Goal: Use online tool/utility: Utilize a website feature to perform a specific function

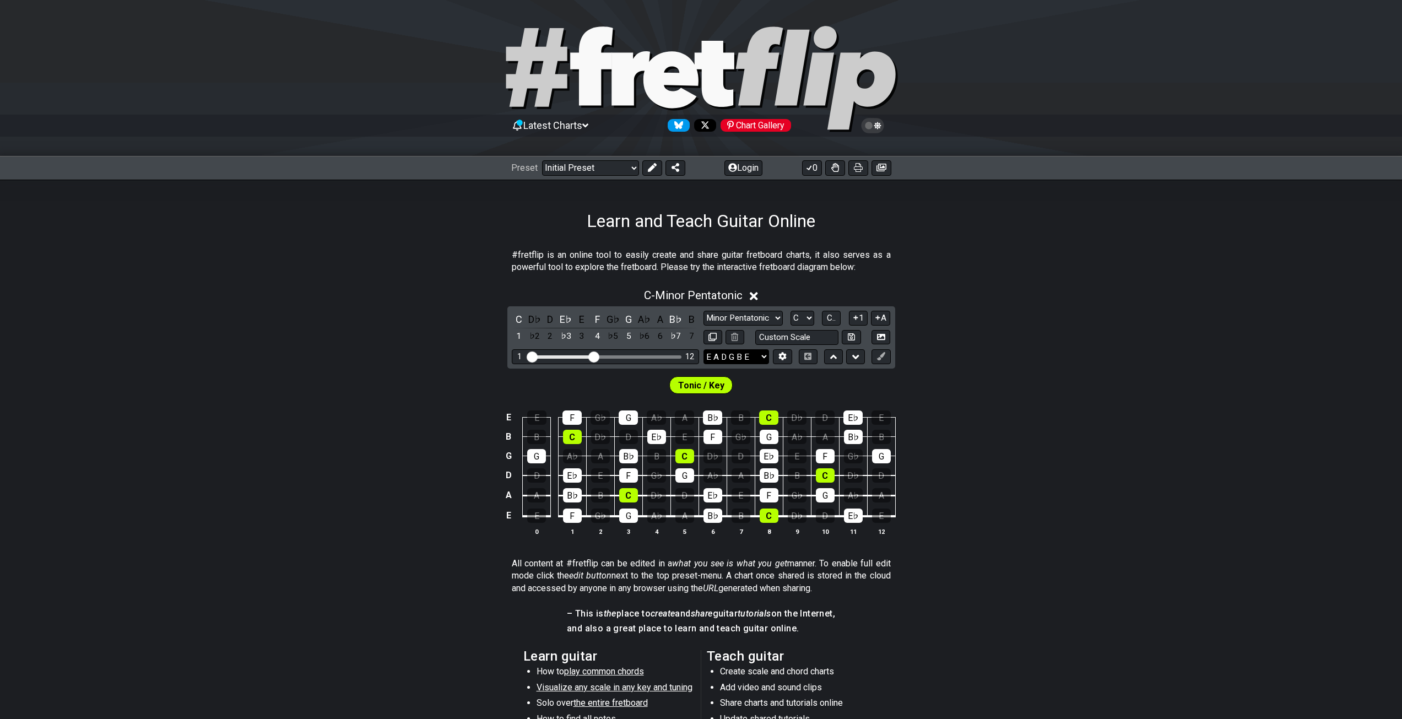
click at [743, 358] on select "E A D G B E E A D G B E E A D G B E B E A D F♯ B A D G C E A D A D G B E E♭ A♭ …" at bounding box center [737, 356] width 66 height 15
select select "C G C F A D"
click at [704, 349] on select "E A D G B E E A D G B E E A D G B E B E A D F♯ B A D G C E A D A D G B E E♭ A♭ …" at bounding box center [737, 356] width 66 height 15
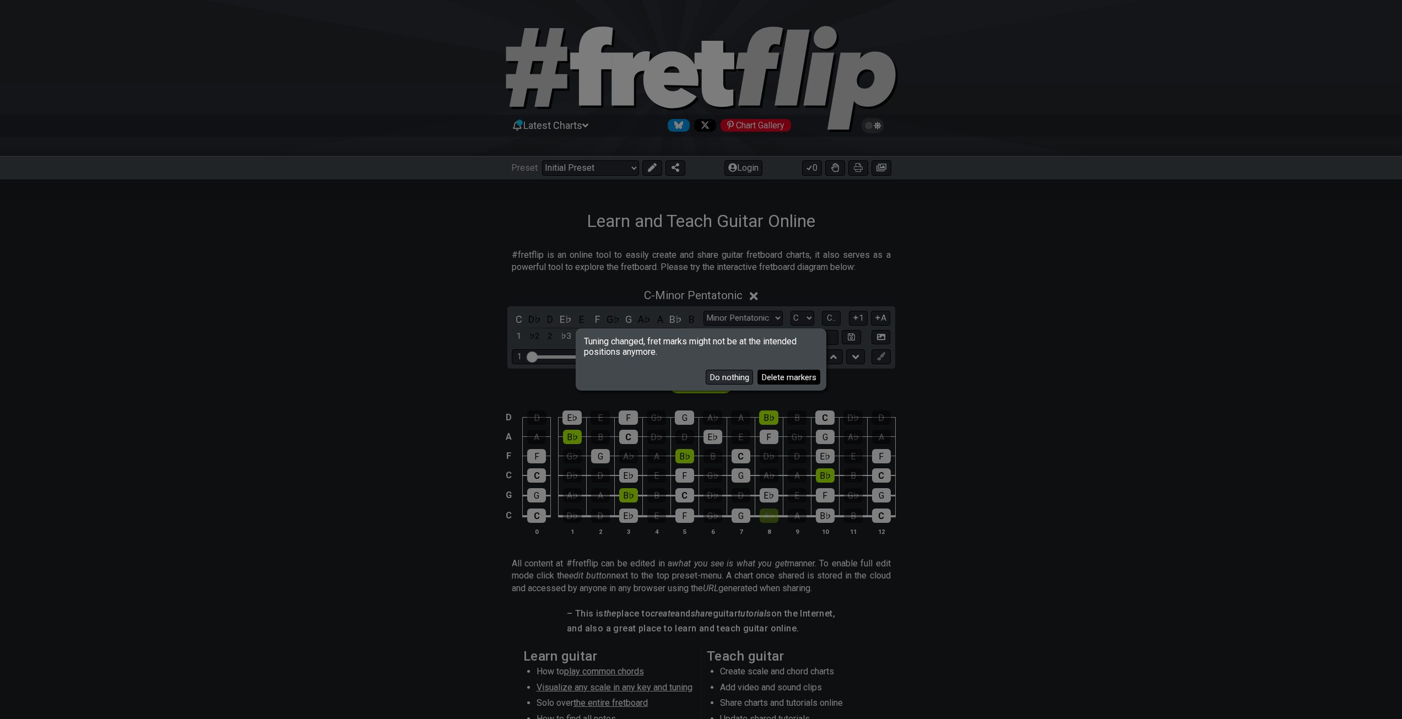
click at [769, 381] on button "Delete markers" at bounding box center [789, 377] width 63 height 15
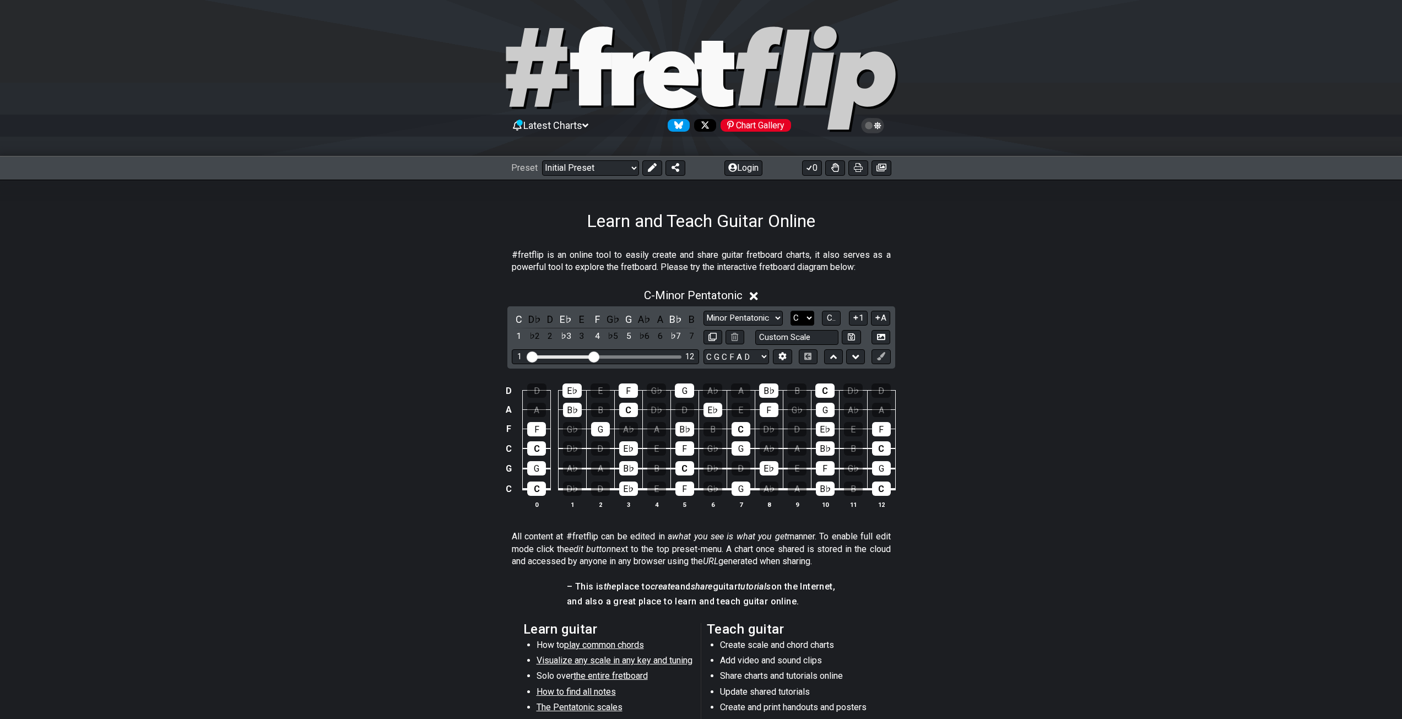
click at [805, 313] on select "A♭ A A♯ B♭ B C C♯ D♭ D D♯ E♭ E F F♯ G♭ G G♯" at bounding box center [803, 318] width 24 height 15
select select "D"
click at [791, 311] on select "A♭ A A♯ B♭ B C C♯ D♭ D D♯ E♭ E F F♯ G♭ G G♯" at bounding box center [803, 318] width 24 height 15
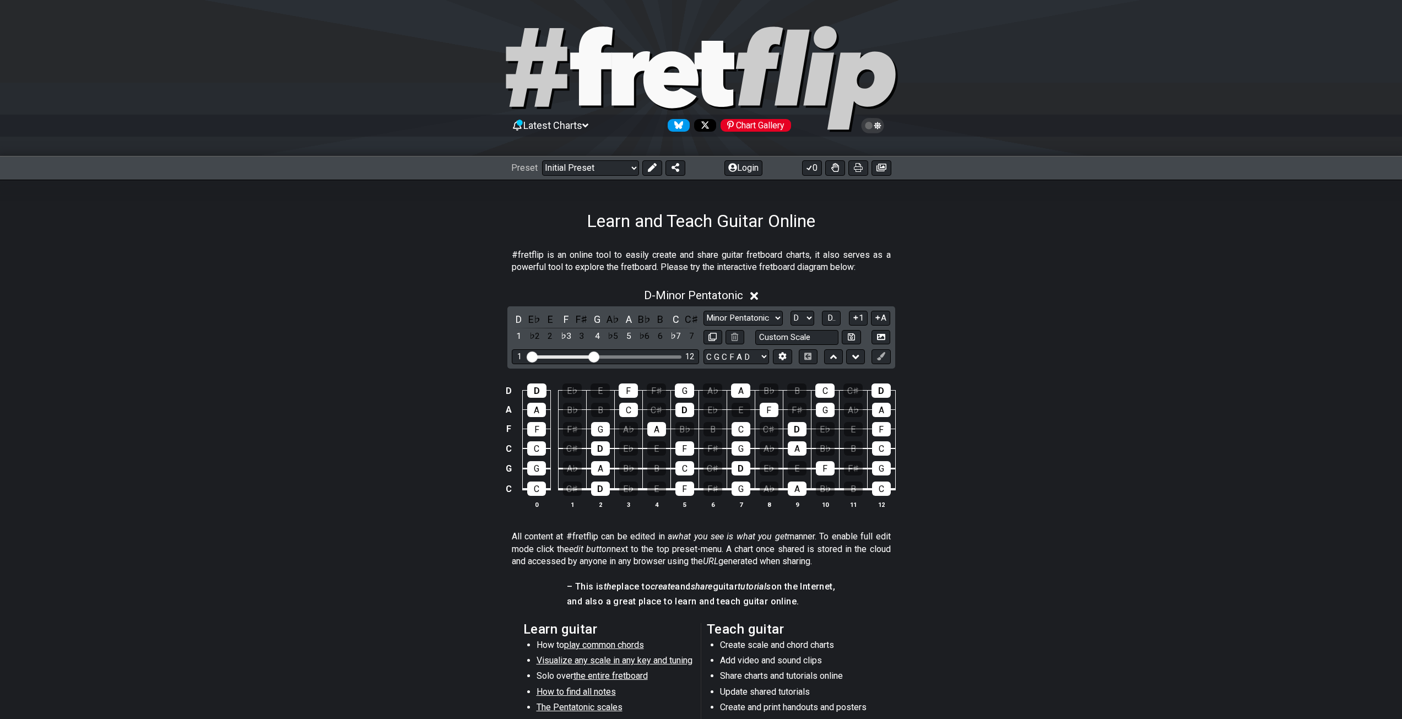
click at [835, 309] on div "D E♭ E F F♯ G A♭ A B♭ B C C♯ 1 ♭2 2 ♭3 3 4 ♭5 5 ♭6 6 ♭7 7 Minor Pentatonic Clic…" at bounding box center [701, 337] width 388 height 62
click at [833, 315] on span "D.." at bounding box center [832, 318] width 8 height 10
click at [828, 315] on span "1..7" at bounding box center [831, 318] width 13 height 10
click at [831, 318] on span "..." at bounding box center [831, 318] width 5 height 10
click at [803, 340] on input "text" at bounding box center [797, 337] width 84 height 15
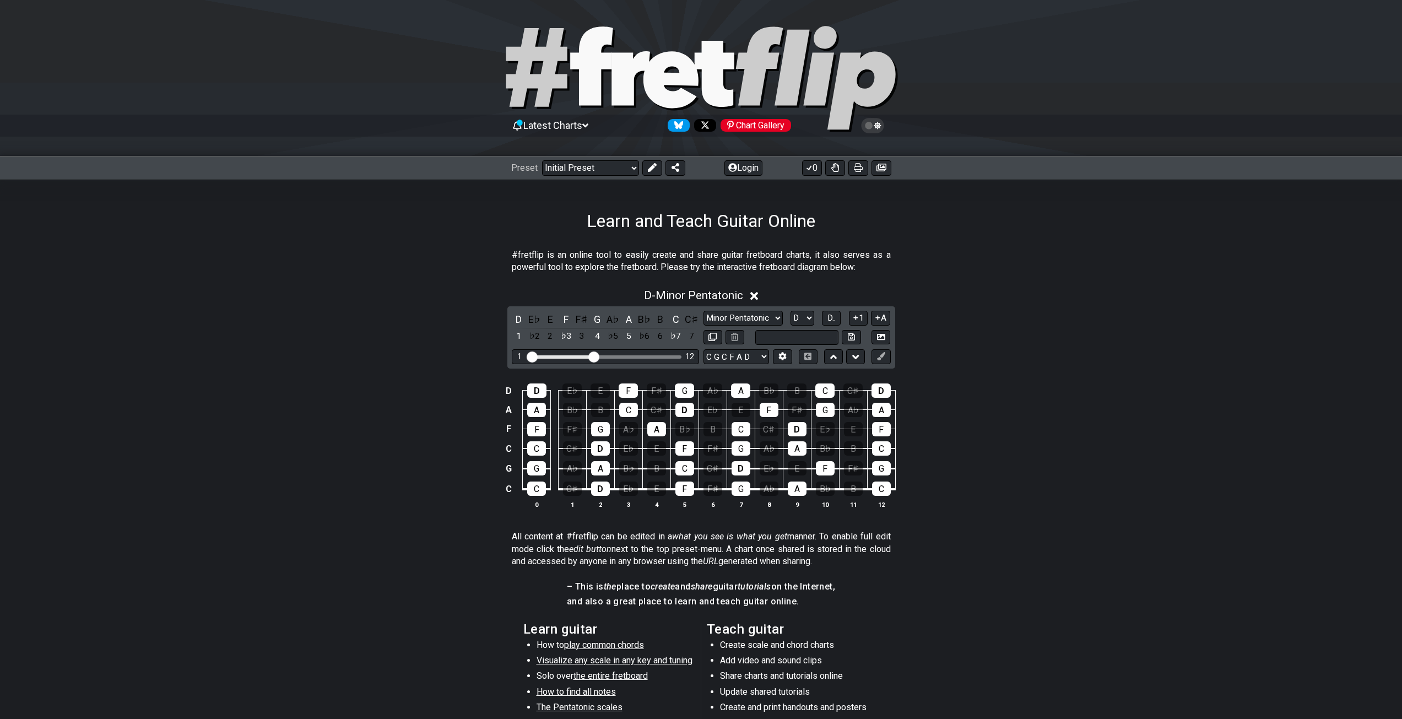
type input "Custom Scale"
click at [999, 300] on div "D - Minor Pentatonic" at bounding box center [701, 292] width 1402 height 20
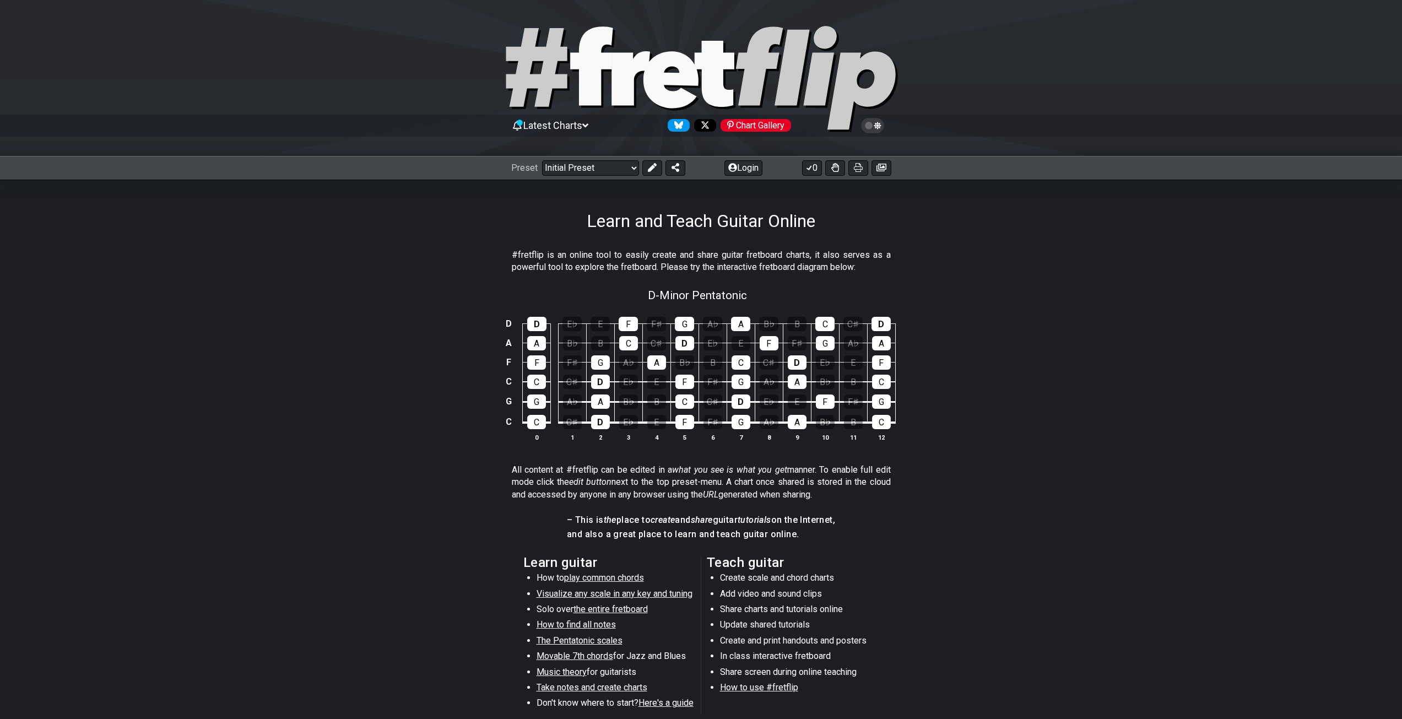
click at [927, 267] on section "#fretflip is an online tool to easily create and share guitar fretboard charts,…" at bounding box center [701, 264] width 1402 height 38
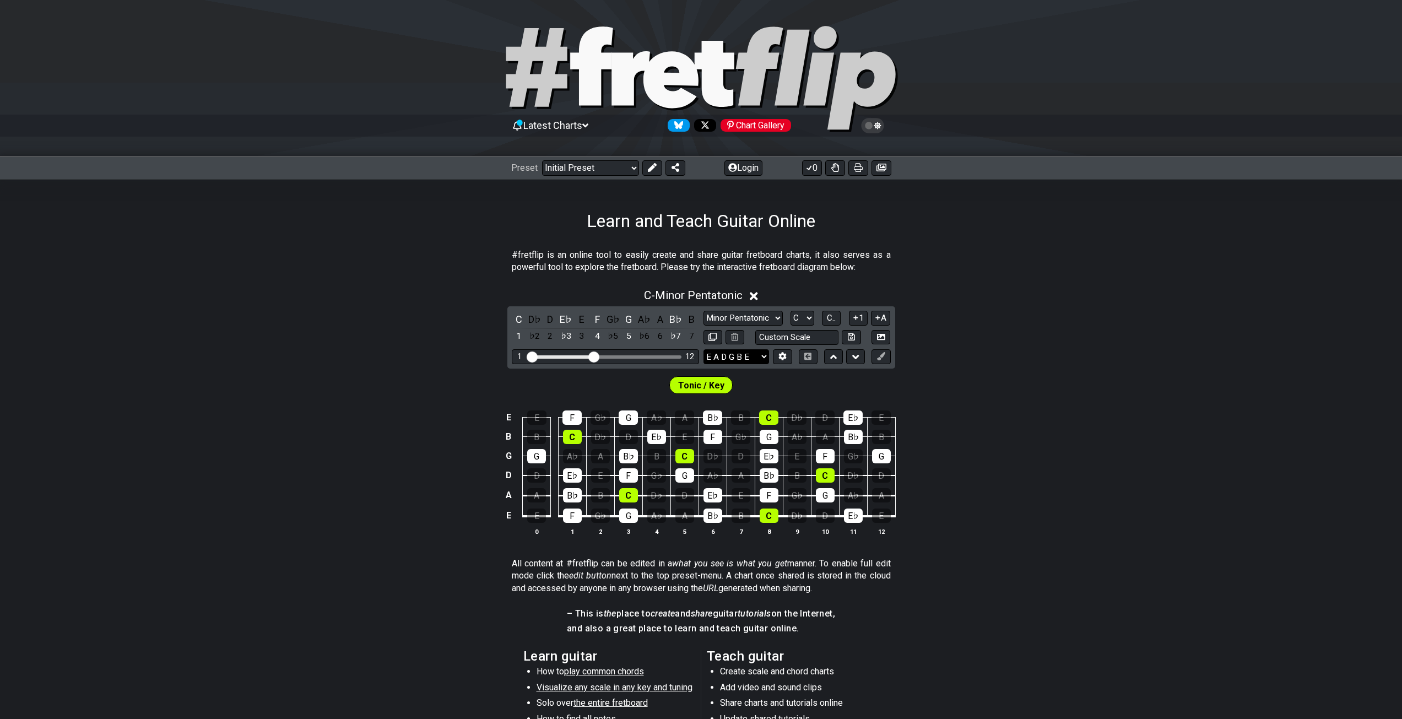
click at [743, 355] on select "E A D G B E E A D G B E E A D G B E B E A D F♯ B A D G C E A D A D G B E E♭ A♭ …" at bounding box center [737, 356] width 66 height 15
select select "C G C F A D"
click at [704, 349] on select "E A D G B E E A D G B E E A D G B E B E A D F♯ B A D G C E A D A D G B E E♭ A♭ …" at bounding box center [737, 356] width 66 height 15
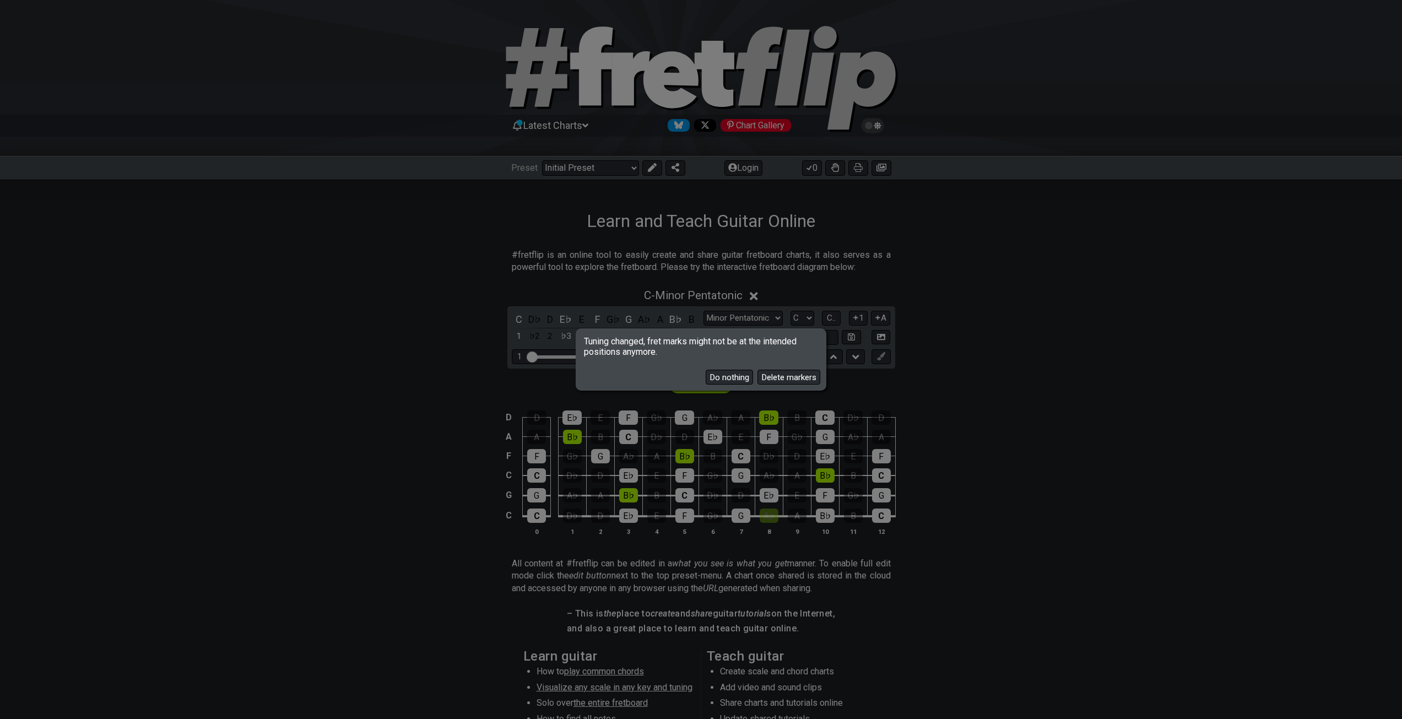
drag, startPoint x: 783, startPoint y: 381, endPoint x: 797, endPoint y: 375, distance: 14.8
click at [783, 381] on button "Delete markers" at bounding box center [789, 377] width 63 height 15
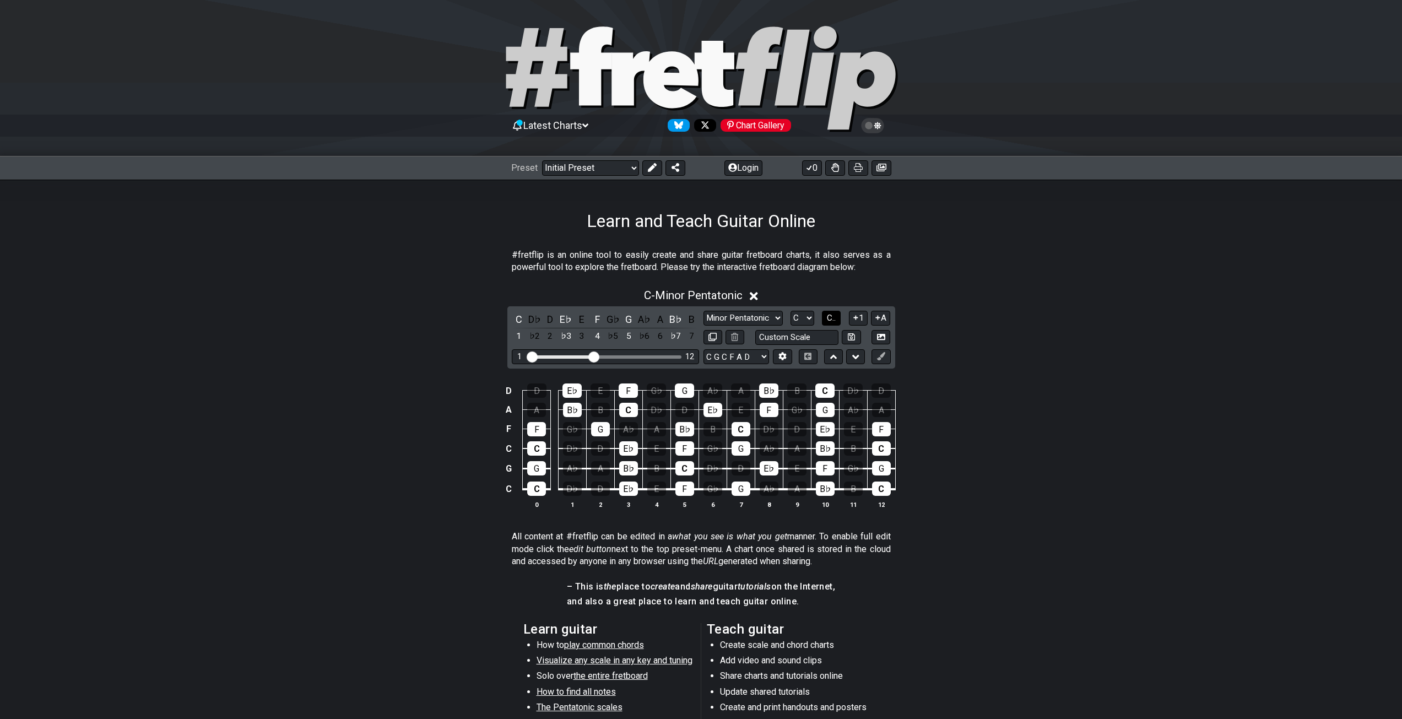
click at [832, 313] on span "C.." at bounding box center [831, 318] width 9 height 10
click at [832, 313] on span "1..7" at bounding box center [831, 318] width 13 height 10
click at [832, 313] on span "..." at bounding box center [831, 318] width 5 height 10
click at [818, 337] on input "text" at bounding box center [797, 337] width 84 height 15
type input "Custom Scale"
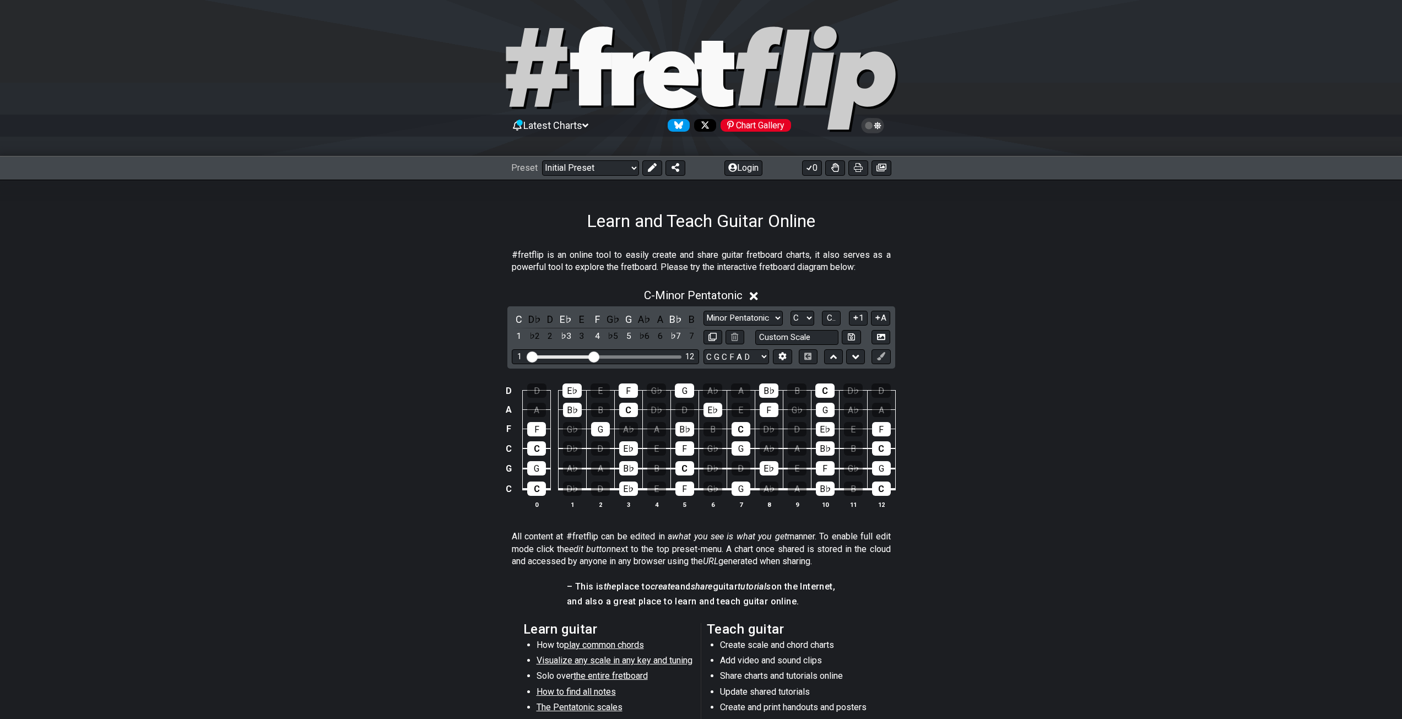
drag, startPoint x: 1238, startPoint y: 372, endPoint x: 977, endPoint y: 346, distance: 262.5
click at [1236, 372] on div "D D E♭ E F G♭ G A♭ A B♭ B C D♭ D A A B♭ B C D♭ D E♭ E F G♭ G A♭ A F F G♭ G A♭ A…" at bounding box center [701, 446] width 1402 height 155
click at [769, 319] on select "Minor Pentatonic Click to edit Minor Pentatonic Major Pentatonic Minor Blues Ma…" at bounding box center [743, 318] width 79 height 15
select select "Minor / Aeolian"
click at [704, 311] on select "Minor Pentatonic Click to edit Minor Pentatonic Major Pentatonic Minor Blues Ma…" at bounding box center [743, 318] width 79 height 15
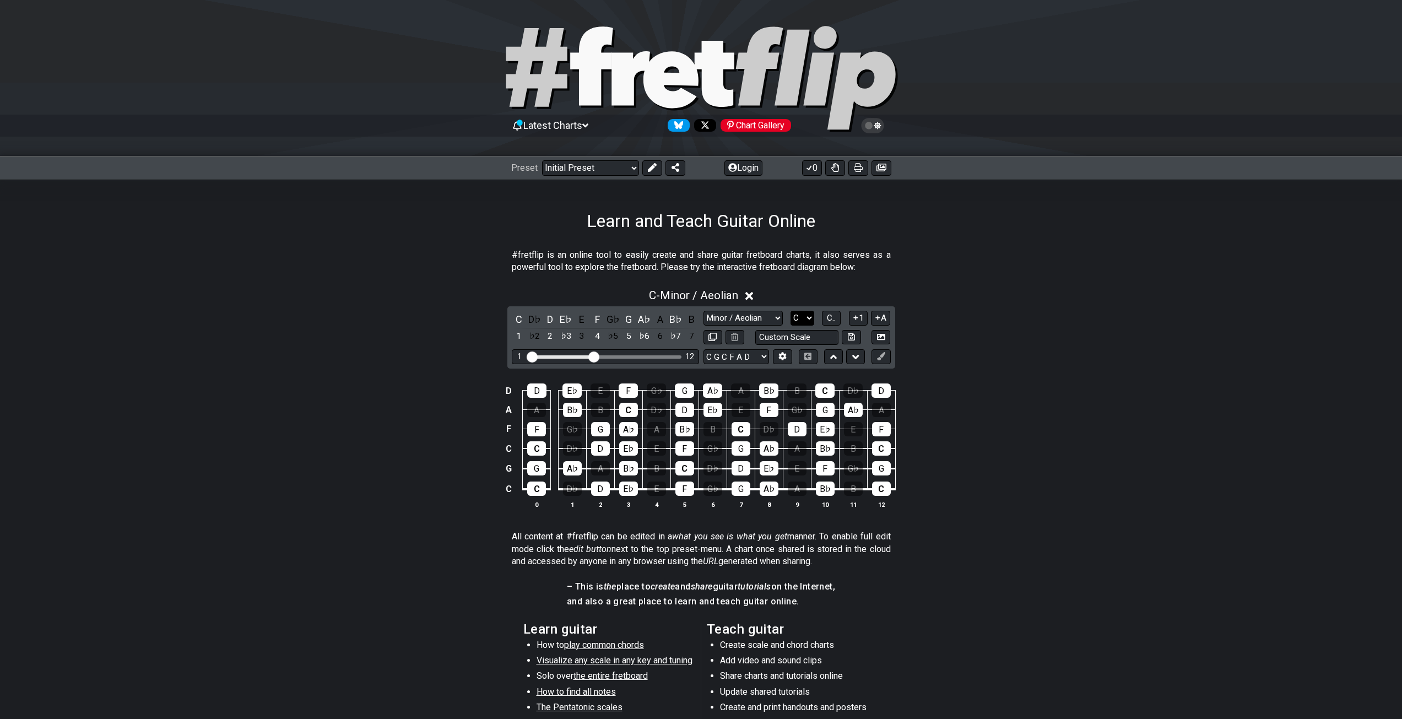
click at [798, 312] on select "A♭ A A♯ B♭ B C C♯ D♭ D D♯ E♭ E F F♯ G♭ G G♯" at bounding box center [803, 318] width 24 height 15
drag, startPoint x: 1062, startPoint y: 301, endPoint x: 1023, endPoint y: 307, distance: 39.7
click at [1061, 300] on div "C - Minor / Aeolian" at bounding box center [701, 292] width 1402 height 20
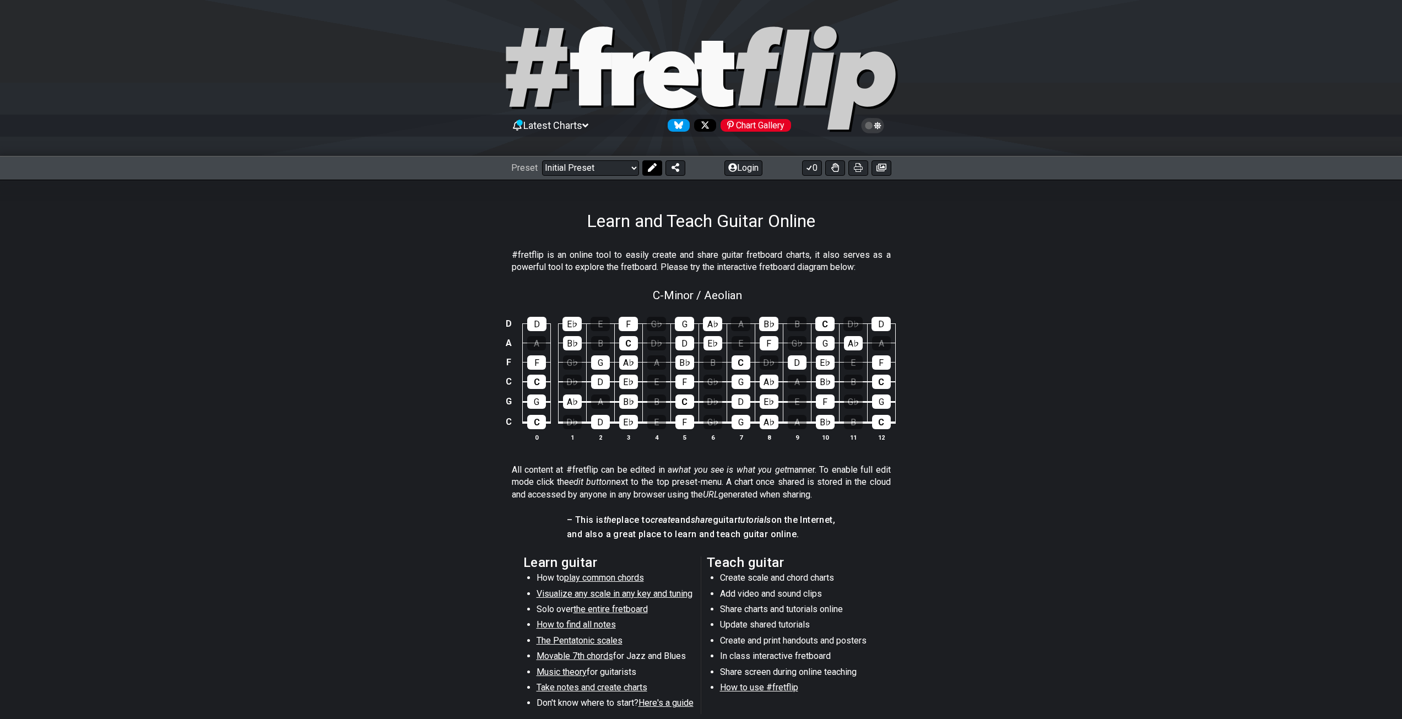
click at [647, 172] on button at bounding box center [652, 167] width 20 height 15
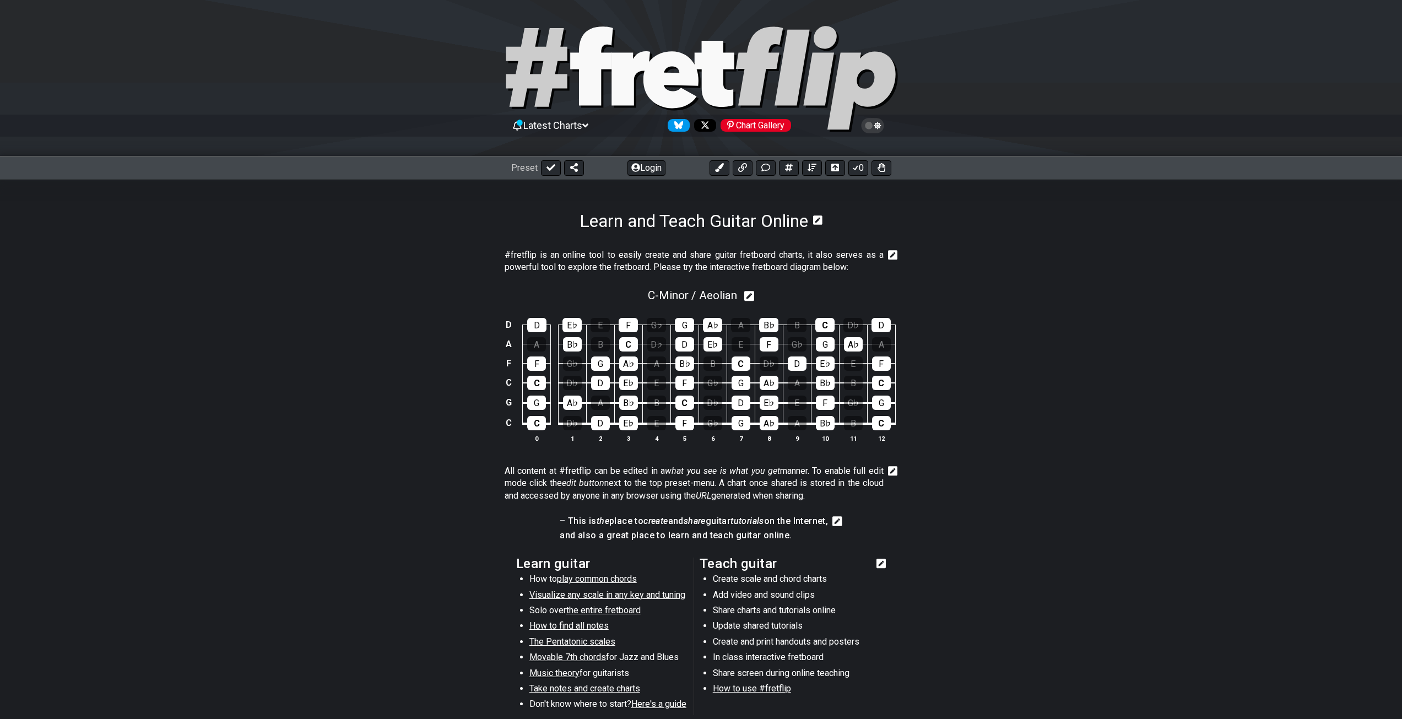
click at [1085, 301] on div "C - Minor / Aeolian" at bounding box center [701, 292] width 1402 height 20
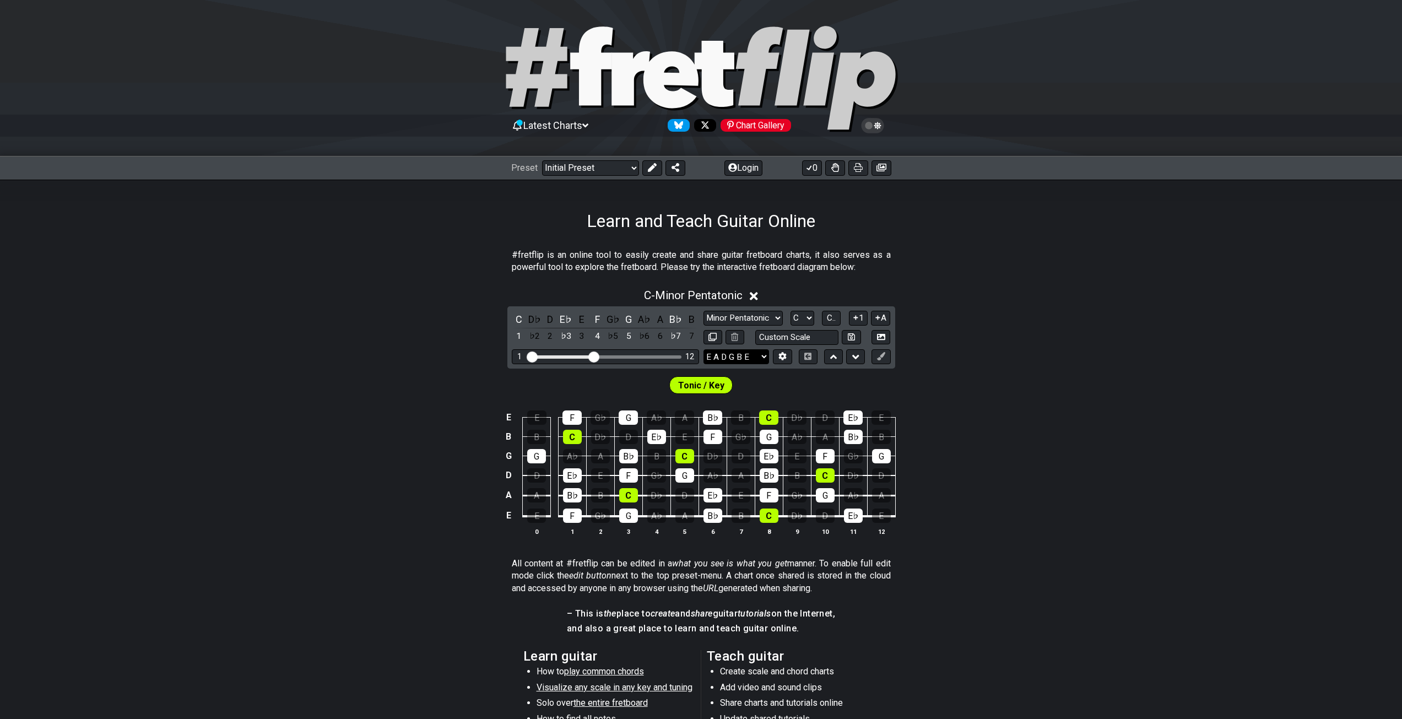
drag, startPoint x: 716, startPoint y: 353, endPoint x: 722, endPoint y: 359, distance: 8.6
click at [716, 353] on select "E A D G B E E A D G B E E A D G B E B E A D F♯ B A D G C E A D A D G B E E♭ A♭ …" at bounding box center [737, 356] width 66 height 15
select select "C G C F A D"
click at [704, 349] on select "E A D G B E E A D G B E E A D G B E B E A D F♯ B A D G C E A D A D G B E E♭ A♭ …" at bounding box center [737, 356] width 66 height 15
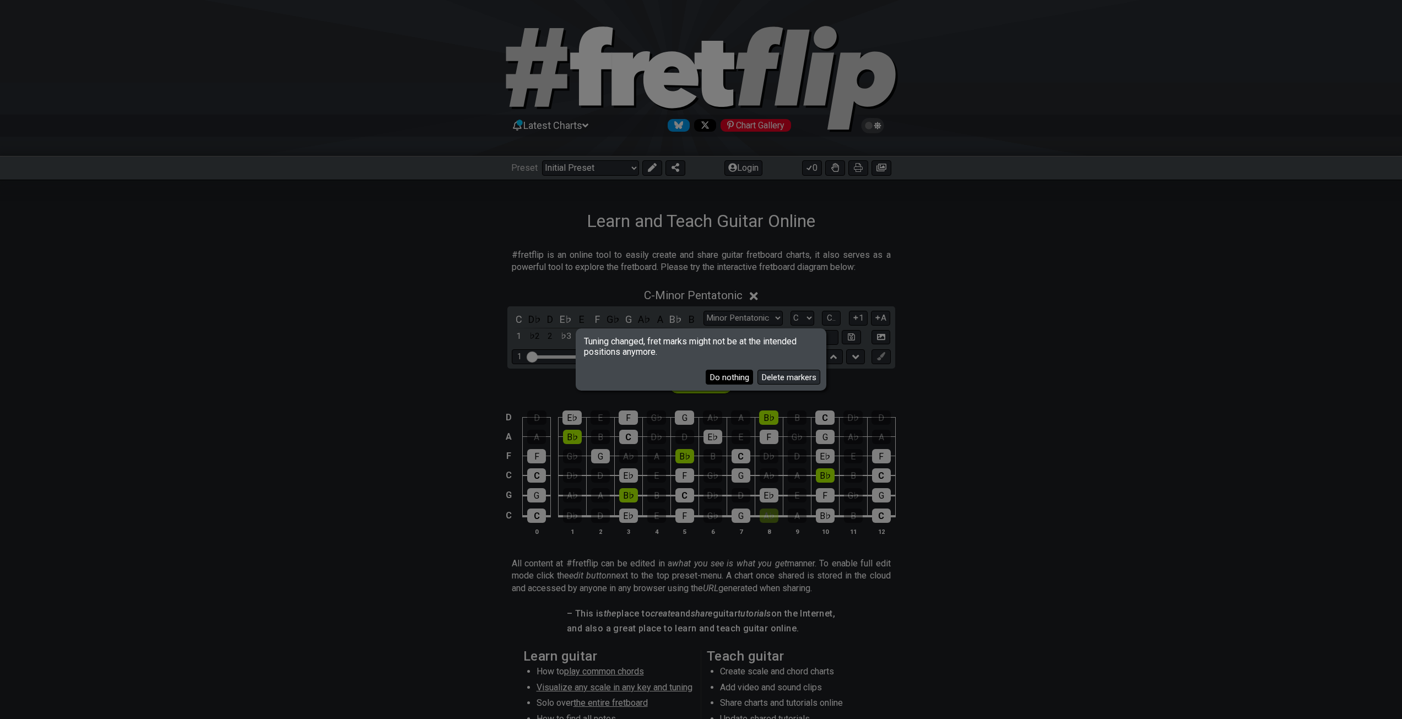
click at [731, 380] on button "Do nothing" at bounding box center [729, 377] width 47 height 15
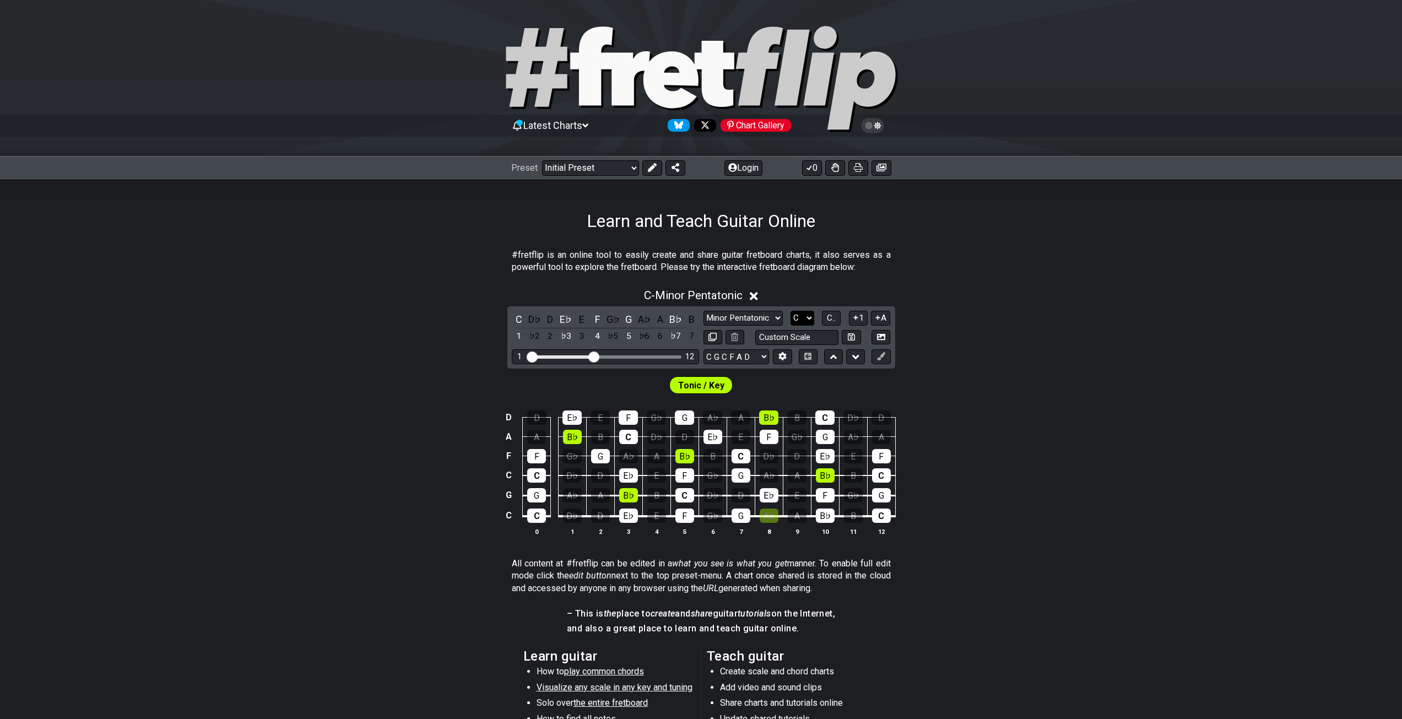
click at [806, 316] on select "A♭ A A♯ B♭ B C C♯ D♭ D D♯ E♭ E F F♯ G♭ G G♯" at bounding box center [803, 318] width 24 height 15
click at [744, 315] on select "Minor Pentatonic Click to edit Minor Pentatonic Major Pentatonic Minor Blues Ma…" at bounding box center [743, 318] width 79 height 15
select select "Minor / Aeolian"
click at [704, 311] on select "Minor Pentatonic Click to edit Minor Pentatonic Major Pentatonic Minor Blues Ma…" at bounding box center [743, 318] width 79 height 15
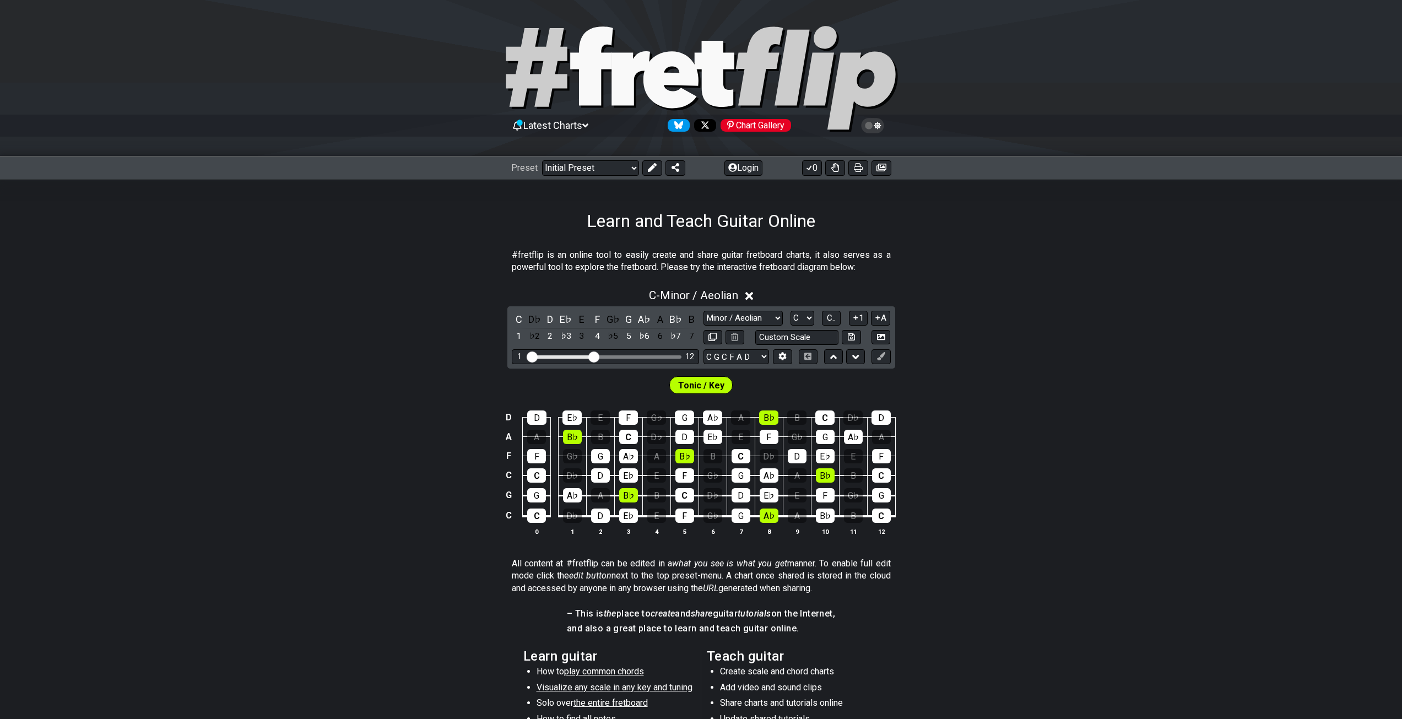
drag, startPoint x: 1170, startPoint y: 245, endPoint x: 1156, endPoint y: 213, distance: 34.3
drag, startPoint x: 1156, startPoint y: 213, endPoint x: 1150, endPoint y: 188, distance: 26.1
click at [1150, 188] on div "Learn and Teach Guitar Online" at bounding box center [701, 206] width 1402 height 52
drag, startPoint x: 1112, startPoint y: 247, endPoint x: 1117, endPoint y: 244, distance: 6.0
click at [1117, 245] on section "#fretflip is an online tool to easily create and share guitar fretboard charts,…" at bounding box center [701, 264] width 1402 height 38
